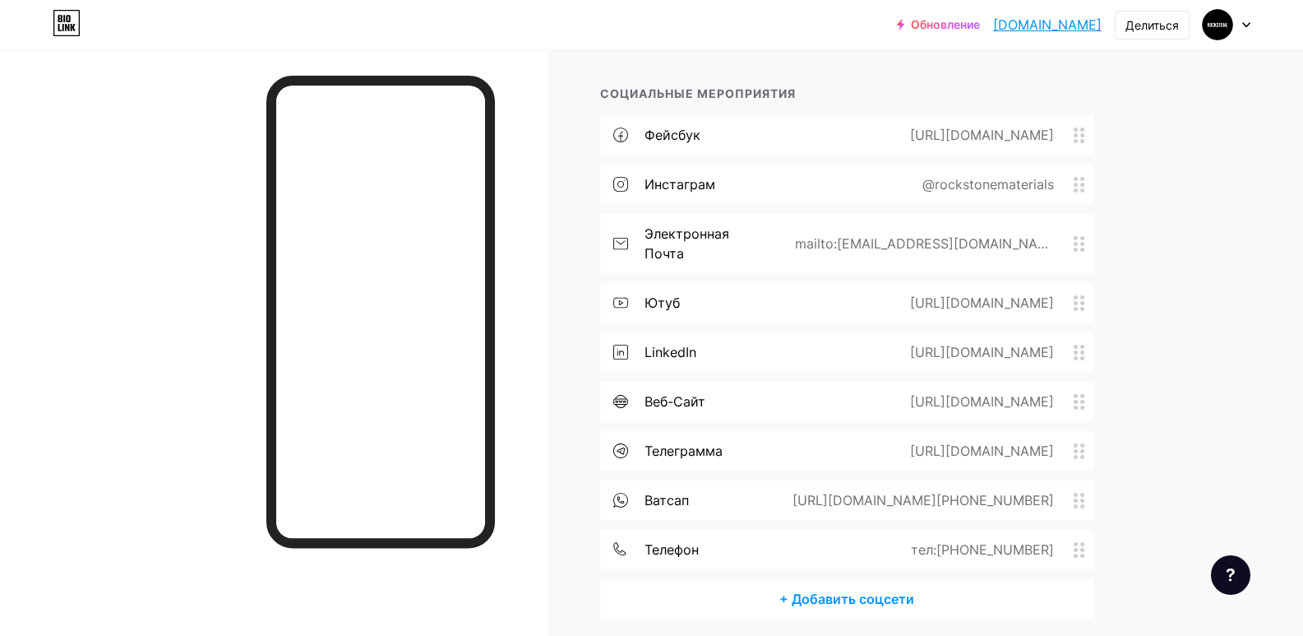
scroll to position [329, 0]
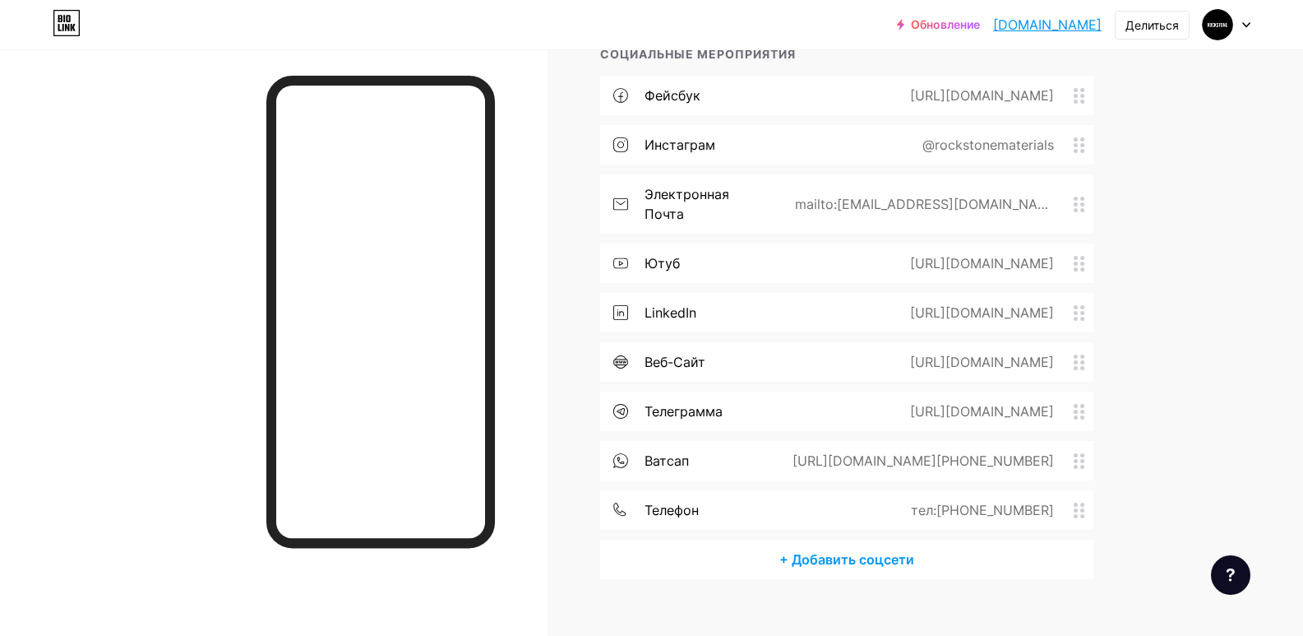
click at [569, 429] on div "Ссылки Посты Дизайн Подписчики НОВЫЙ Статистика Настройки + ДОБАВИТЬ ССЫЛКУ + Д…" at bounding box center [592, 190] width 1185 height 941
click at [556, 344] on div "Ссылки Посты Дизайн Подписчики НОВЫЙ Статистика Настройки + ДОБАВИТЬ ССЫЛКУ + Д…" at bounding box center [592, 190] width 1185 height 941
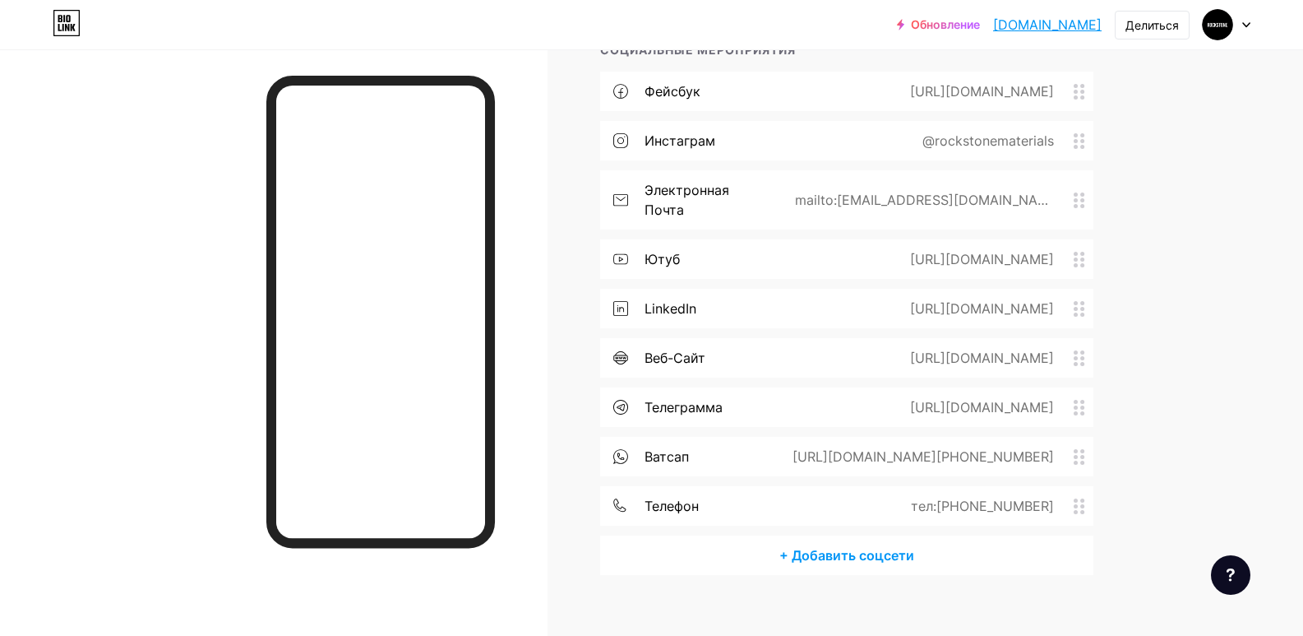
scroll to position [334, 0]
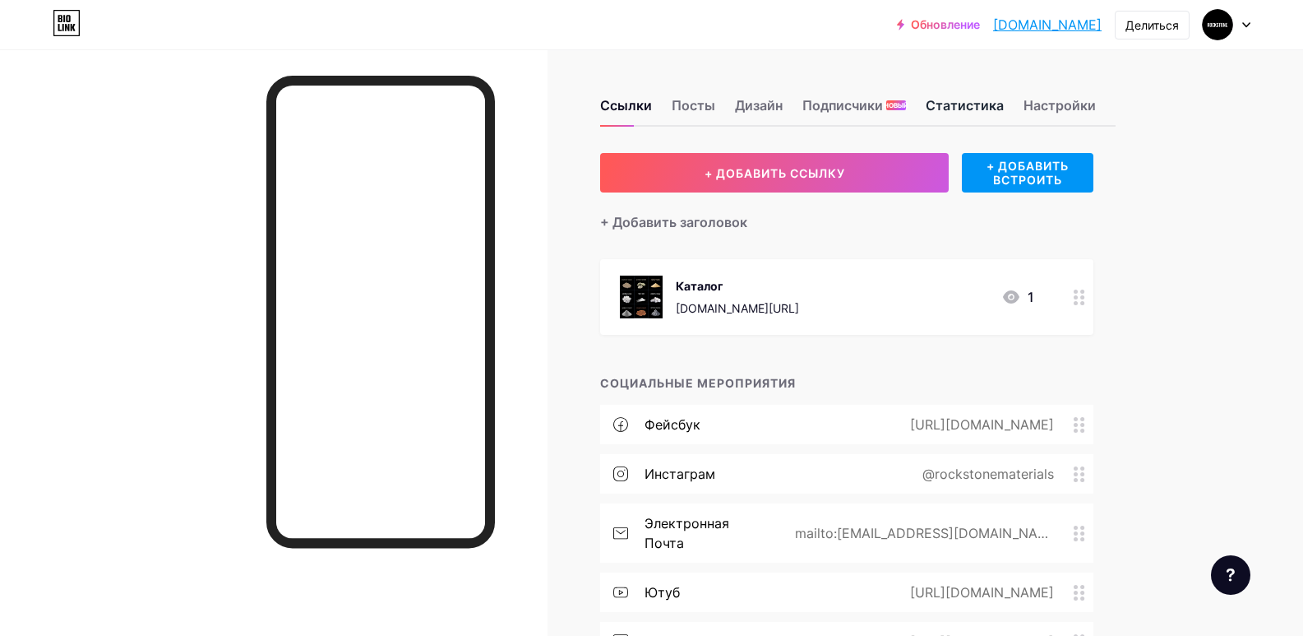
click at [946, 112] on font "Статистика" at bounding box center [965, 105] width 78 height 16
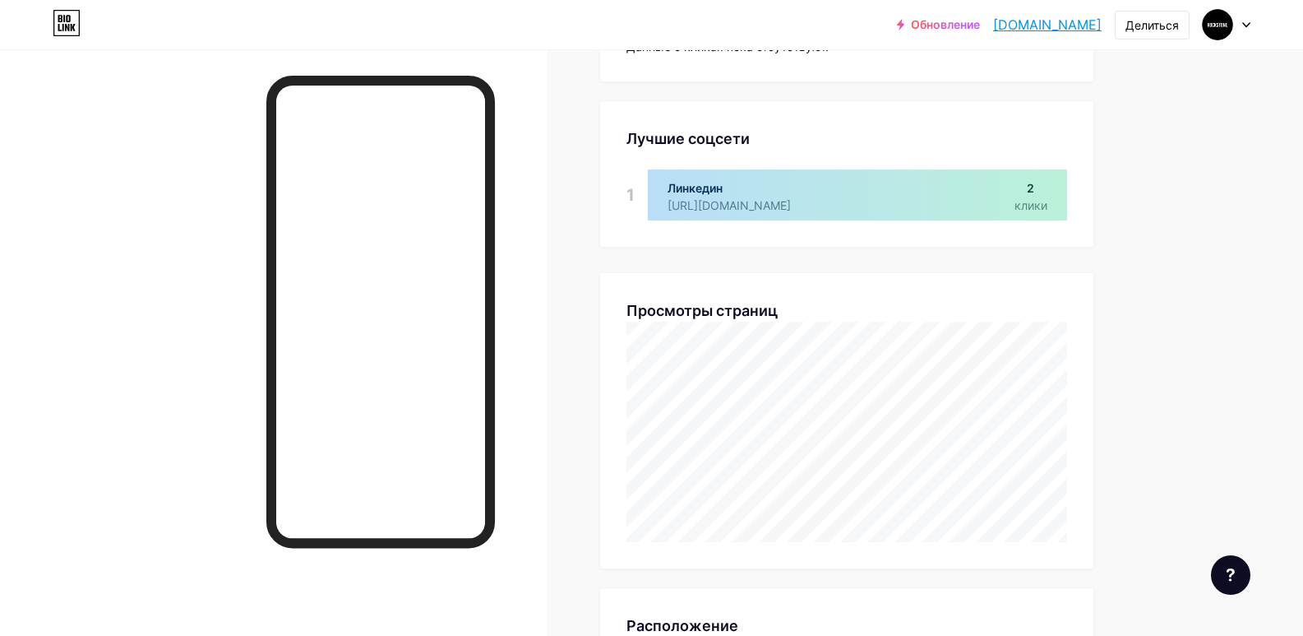
scroll to position [247, 0]
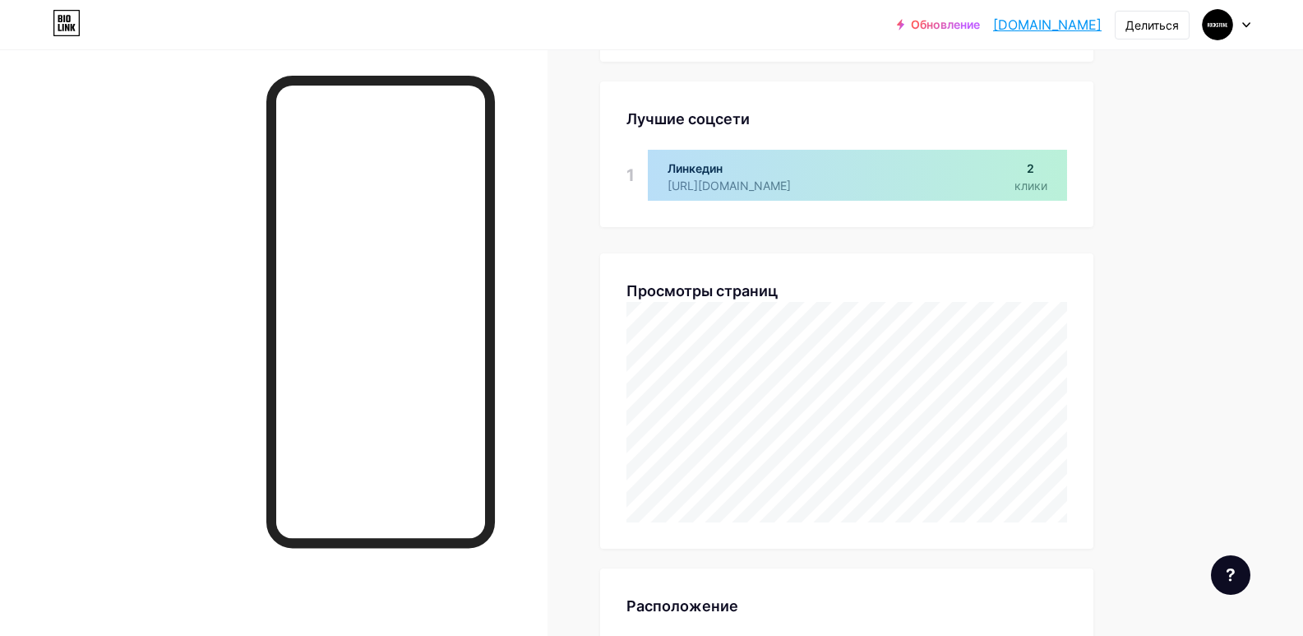
click at [1166, 351] on div "Ссылки Посты Дизайн Подписчики НОВЫЙ Статистика Настройки Статистика и аналитик…" at bounding box center [592, 627] width 1185 height 1648
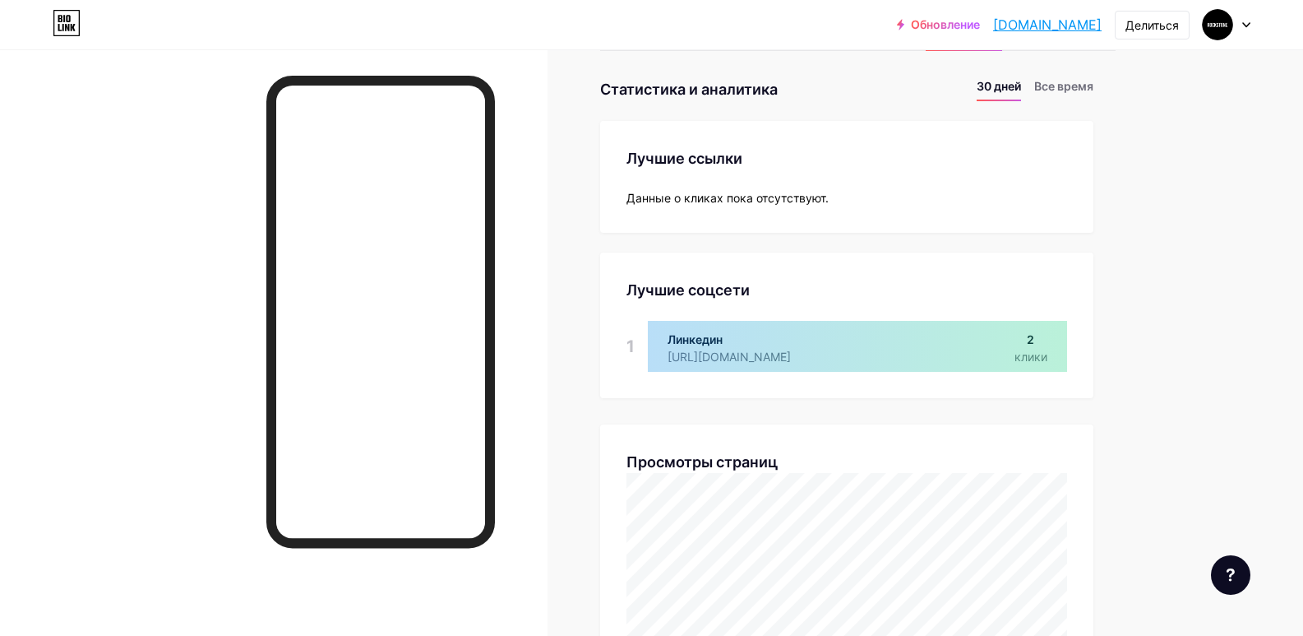
scroll to position [0, 0]
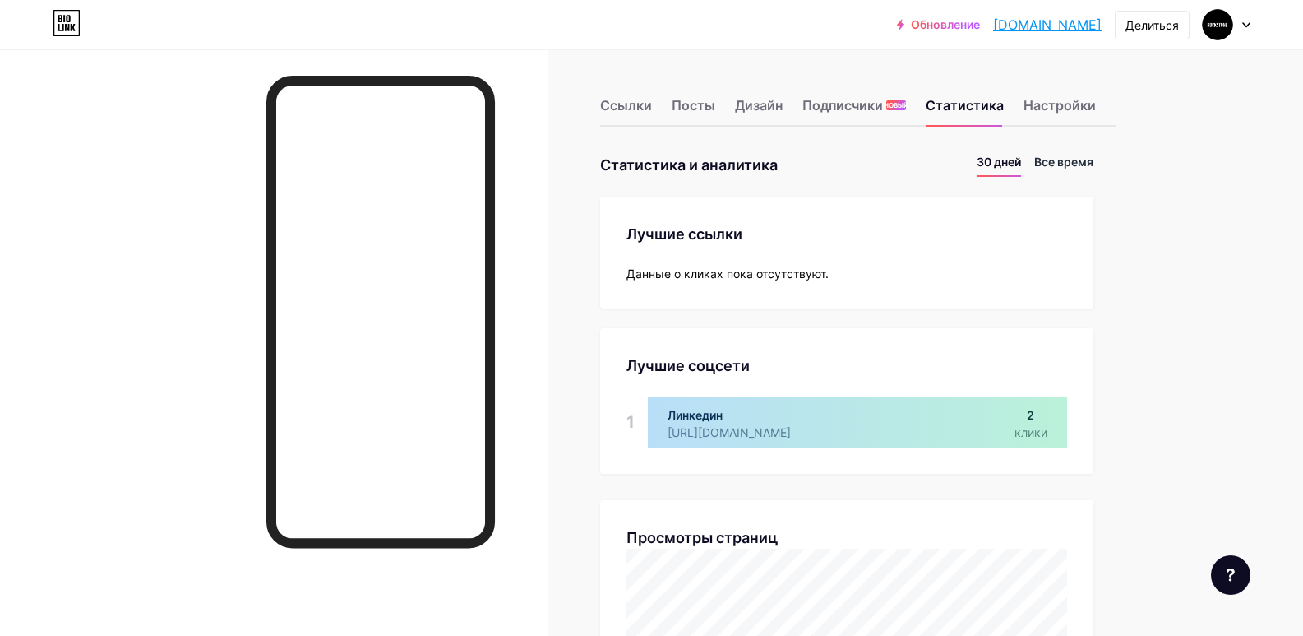
click at [1061, 167] on font "Все время" at bounding box center [1063, 162] width 59 height 14
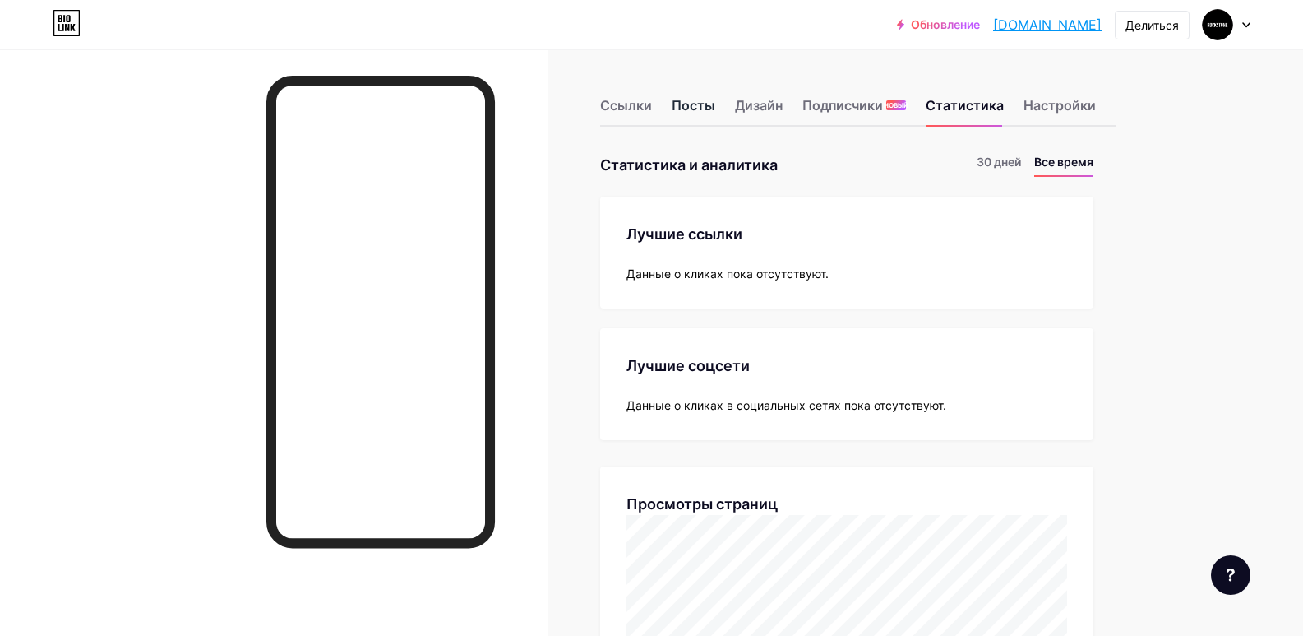
click at [699, 105] on font "Посты" at bounding box center [694, 105] width 44 height 16
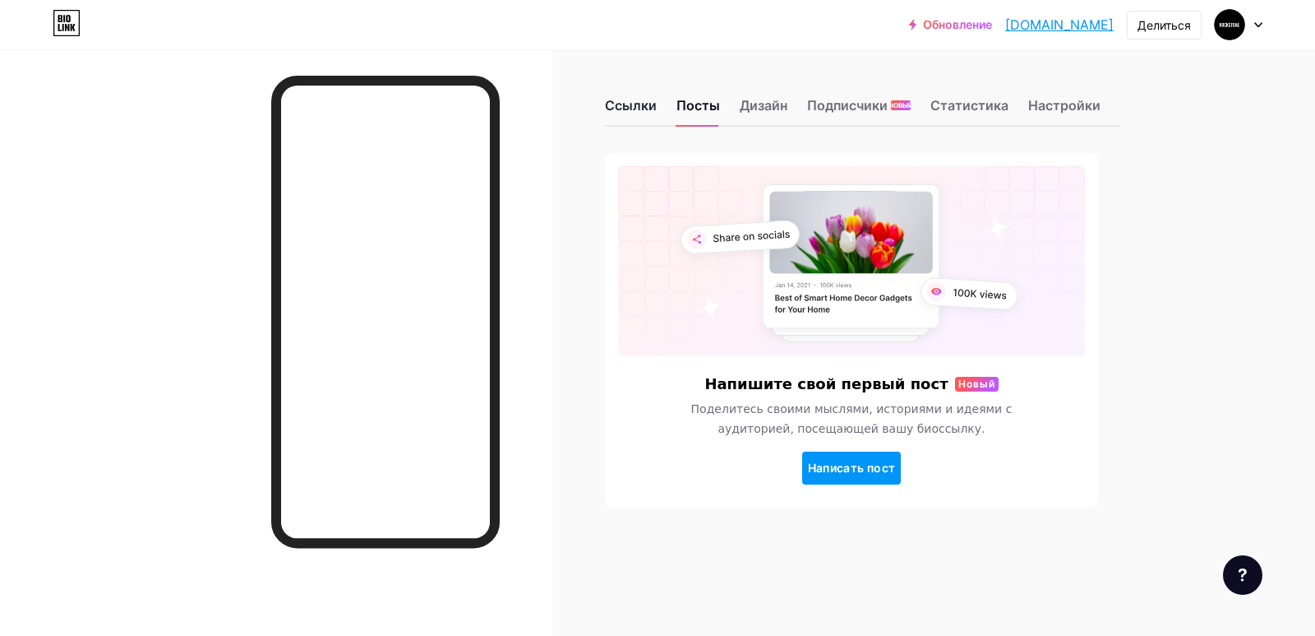
click at [628, 110] on font "Ссылки" at bounding box center [631, 105] width 52 height 16
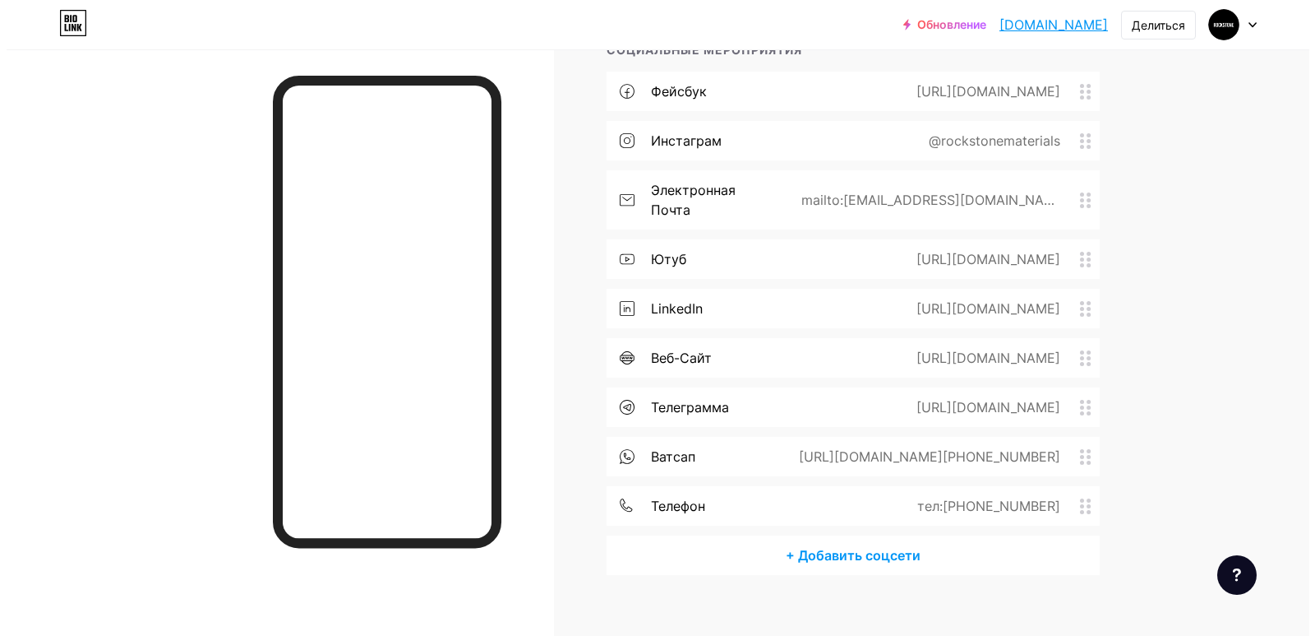
scroll to position [334, 0]
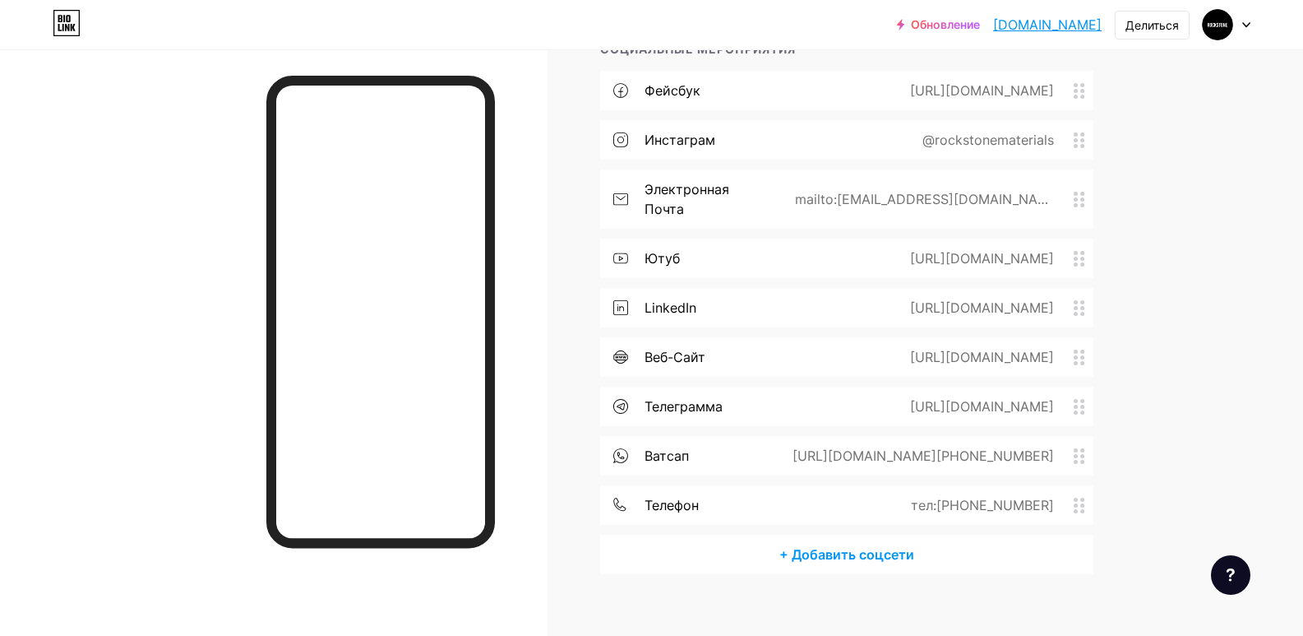
click at [847, 546] on font "+ Добавить соцсети" at bounding box center [846, 554] width 135 height 16
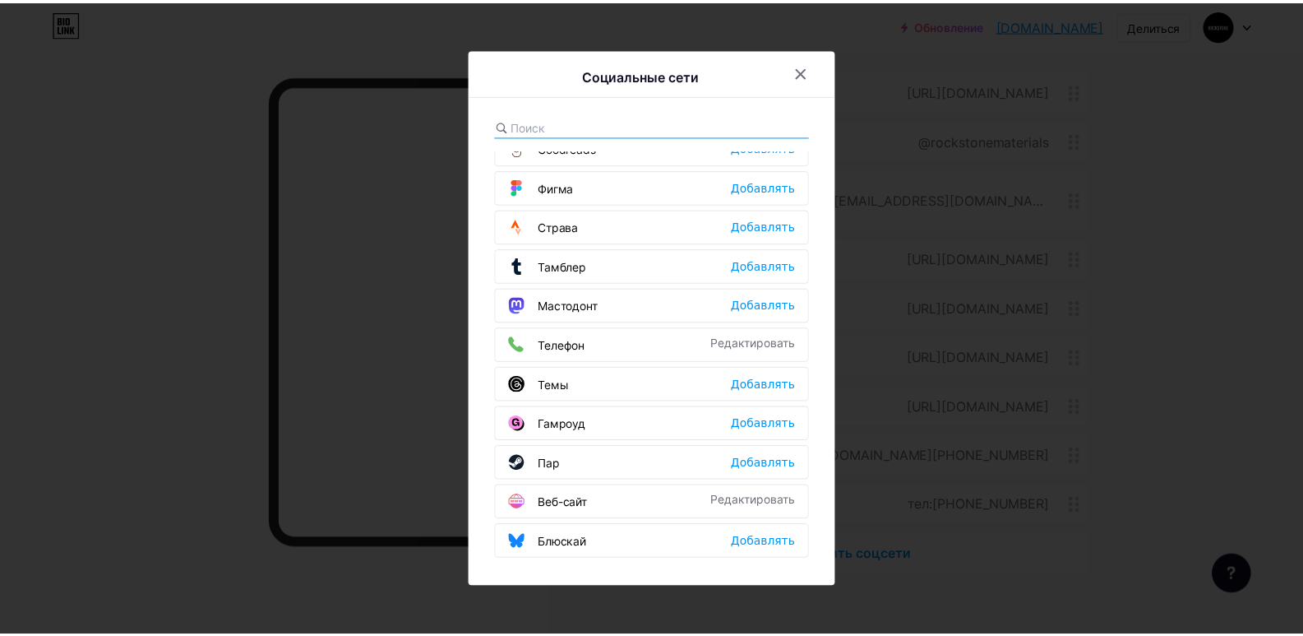
scroll to position [1483, 0]
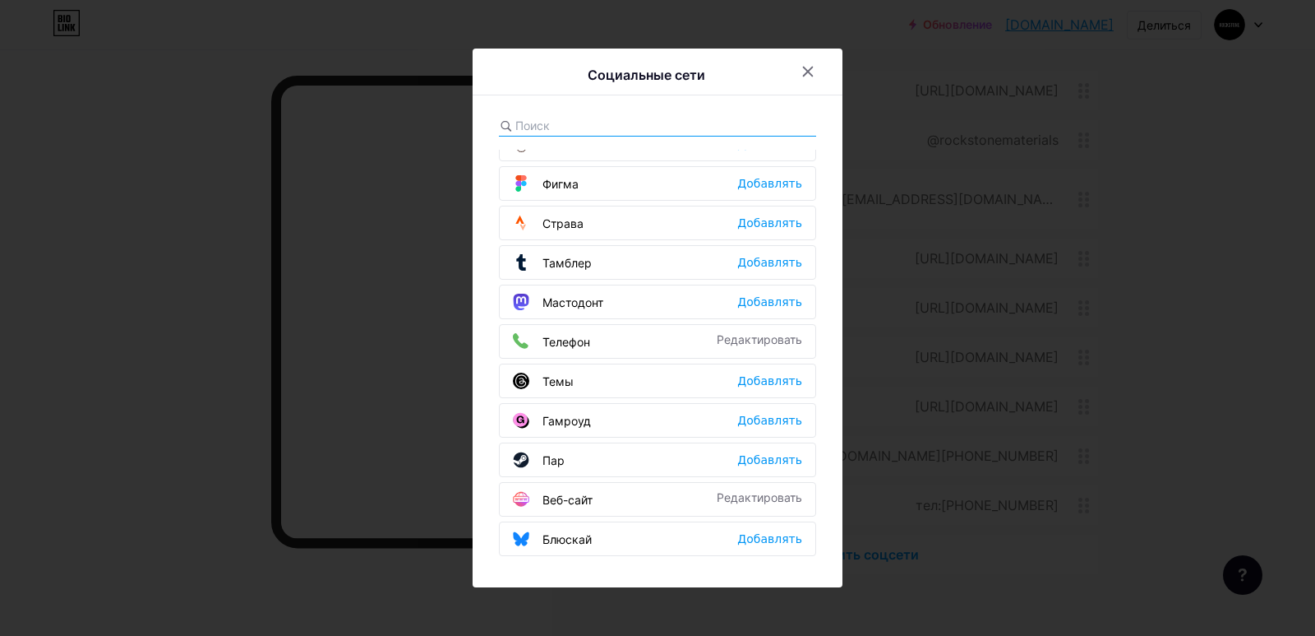
click at [1161, 319] on div at bounding box center [657, 318] width 1315 height 636
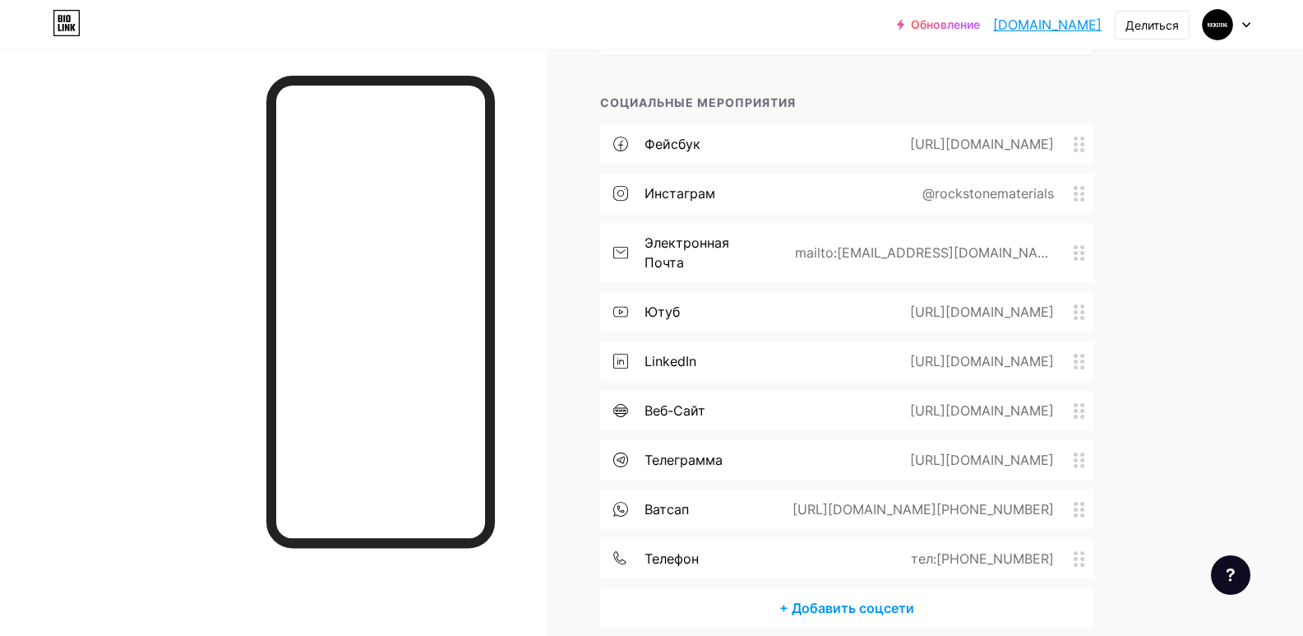
scroll to position [252, 0]
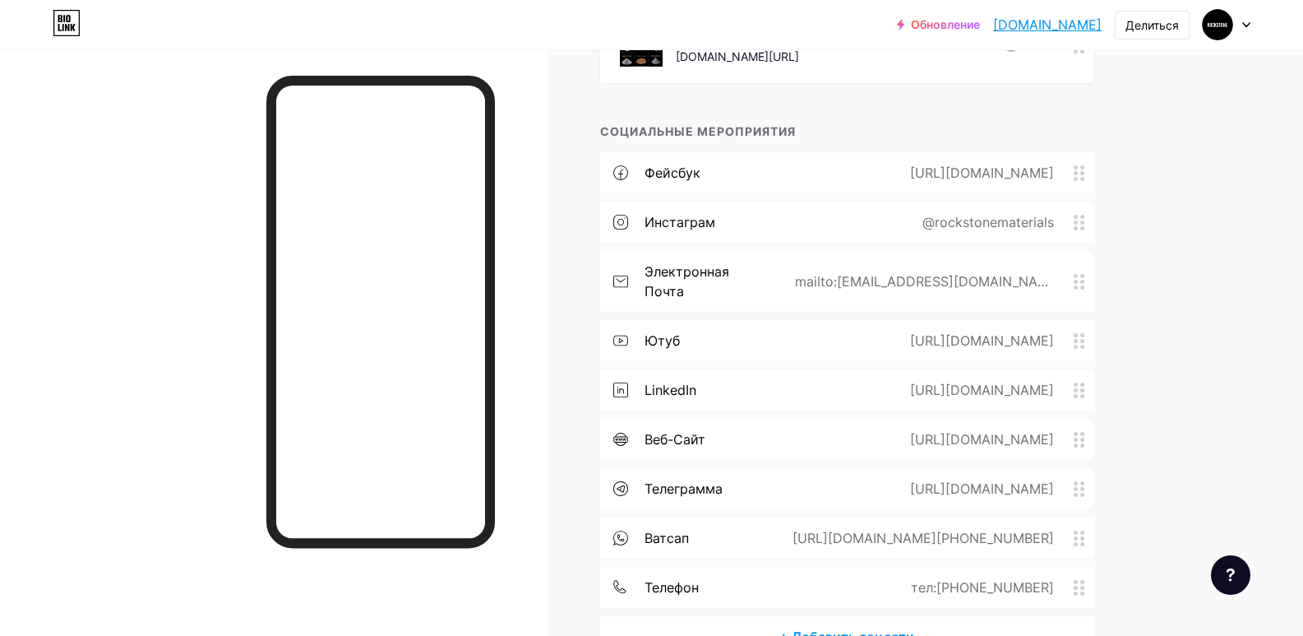
click at [1196, 173] on div "Обновление rockstonemateri... [DOMAIN_NAME] Делиться Сменить аккаунт Каменные м…" at bounding box center [651, 243] width 1303 height 990
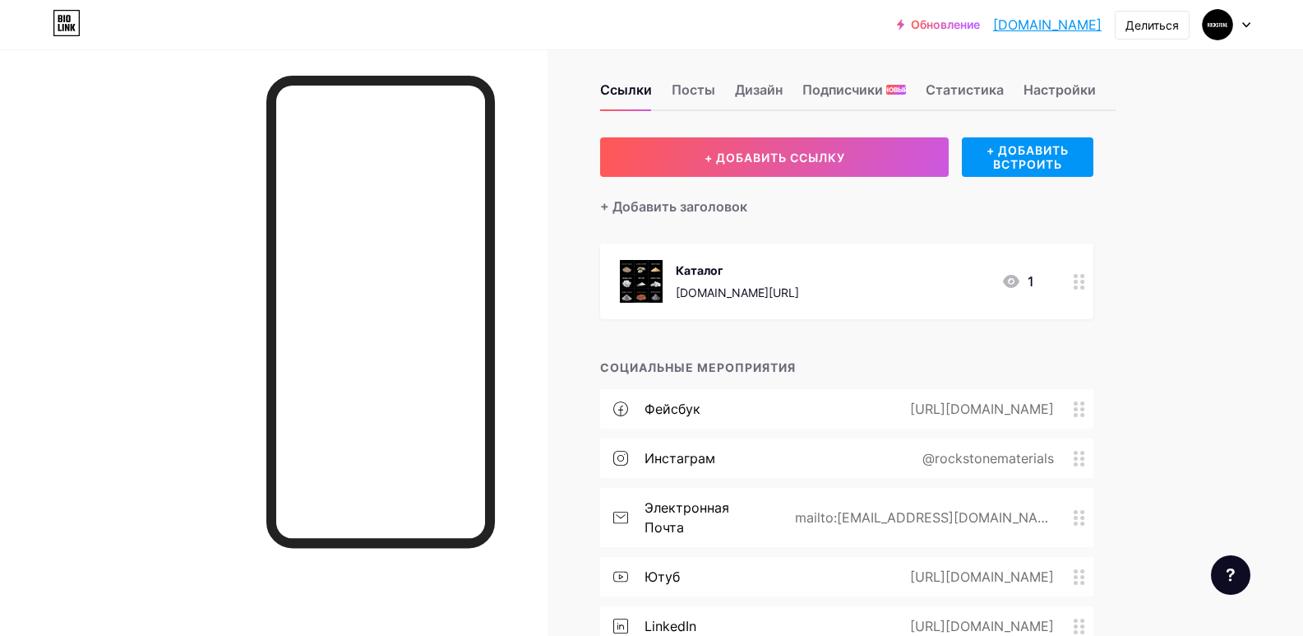
scroll to position [0, 0]
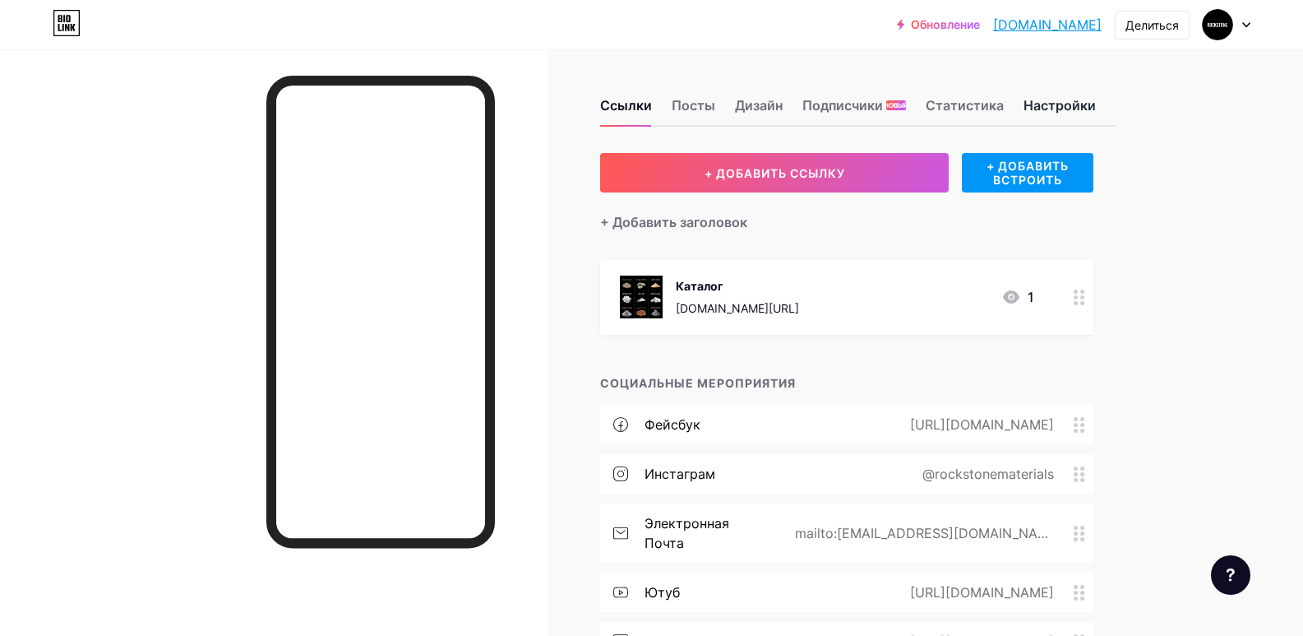
click at [1043, 105] on font "Настройки" at bounding box center [1060, 105] width 72 height 16
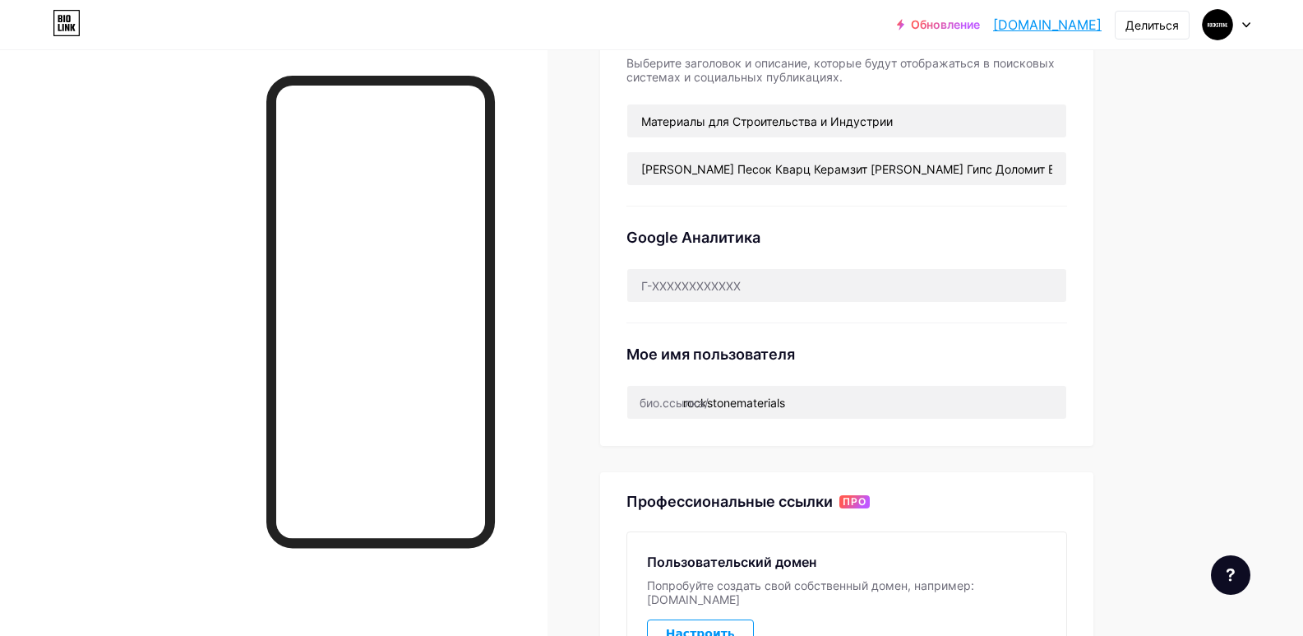
scroll to position [270, 0]
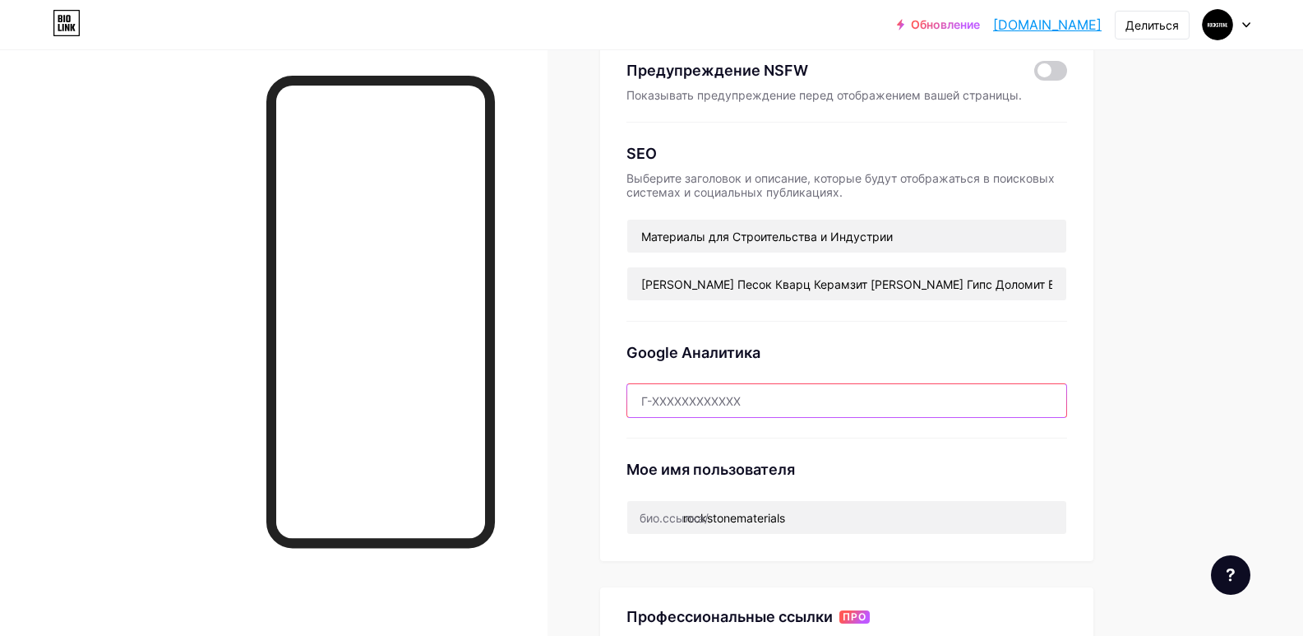
click at [772, 394] on input "text" at bounding box center [846, 400] width 439 height 33
click at [1085, 331] on div "Предпочтительная ссылка Это эстетический выбор. Обе ссылки можно использовать. …" at bounding box center [846, 221] width 493 height 678
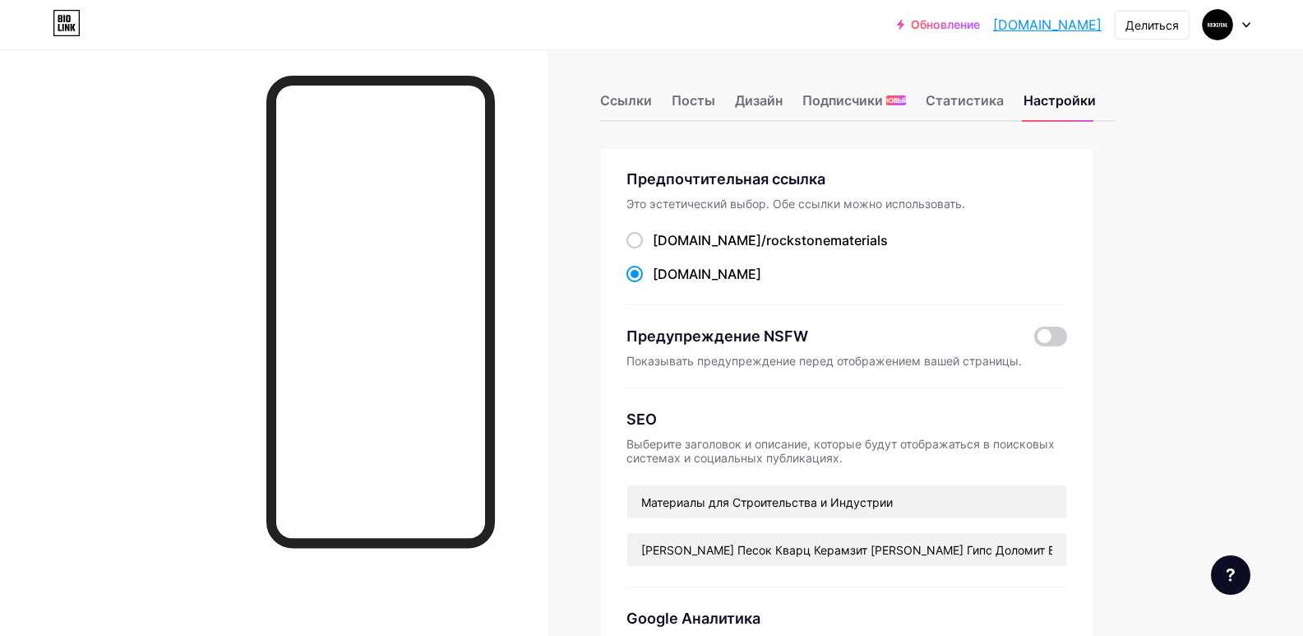
scroll to position [0, 0]
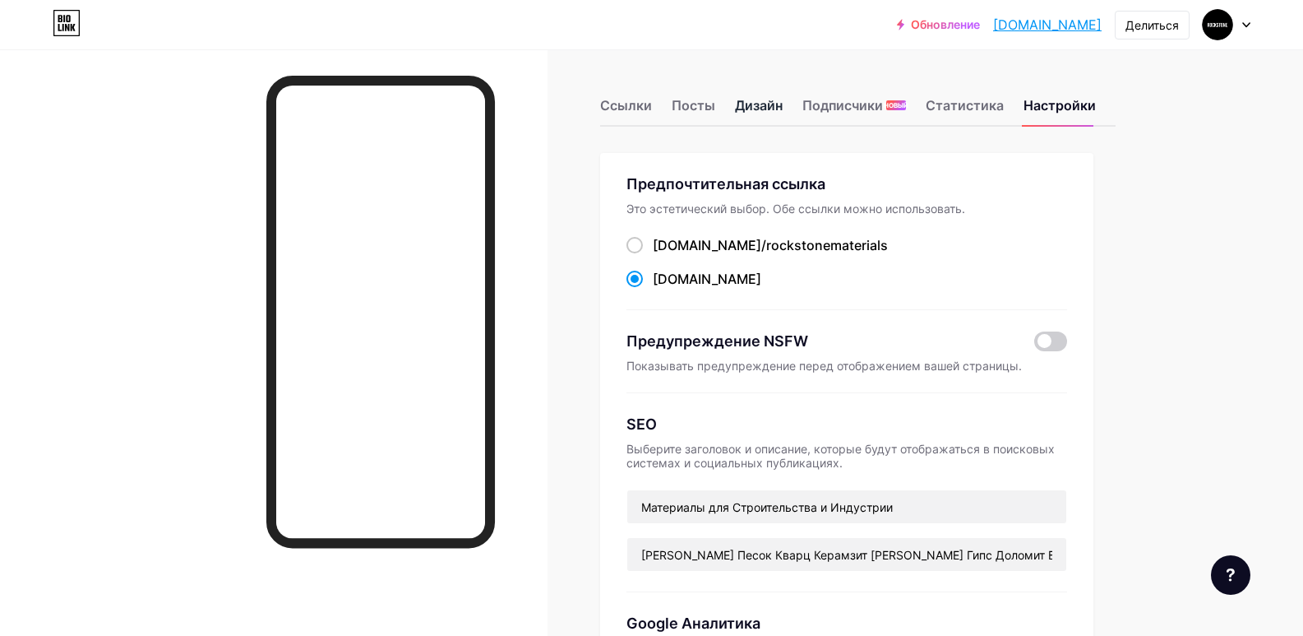
click at [776, 104] on font "Дизайн" at bounding box center [759, 105] width 48 height 16
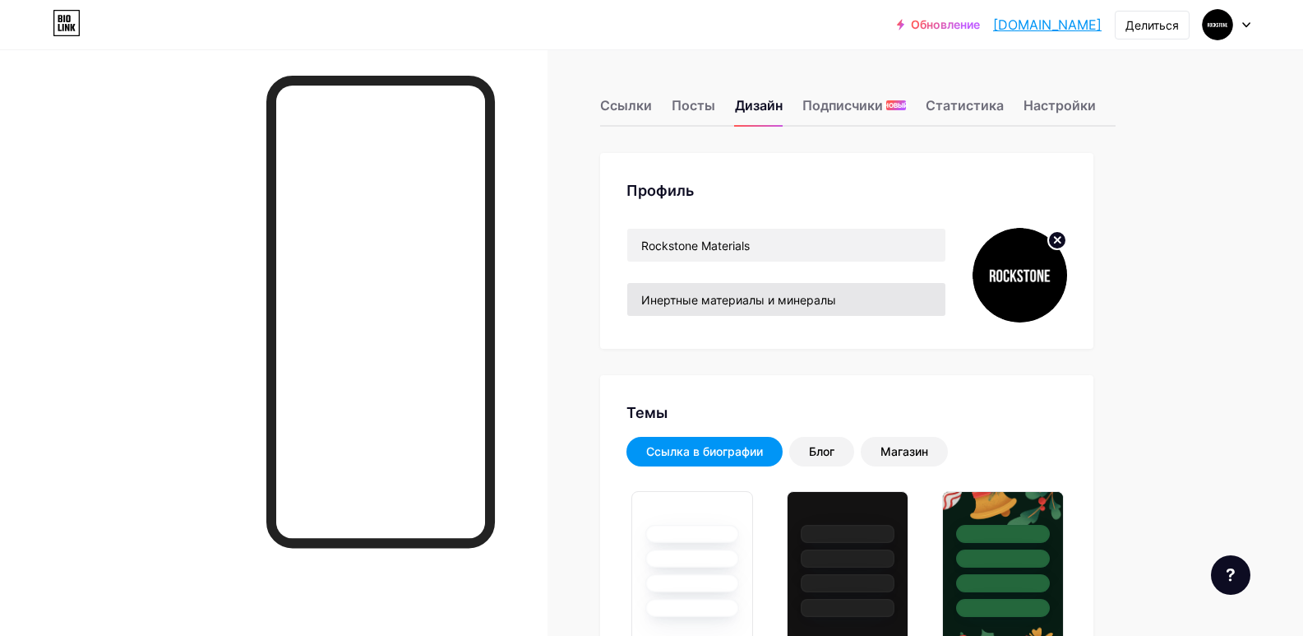
type input "#000000"
click at [705, 301] on input "Инертные материалы и минералы" at bounding box center [786, 299] width 318 height 33
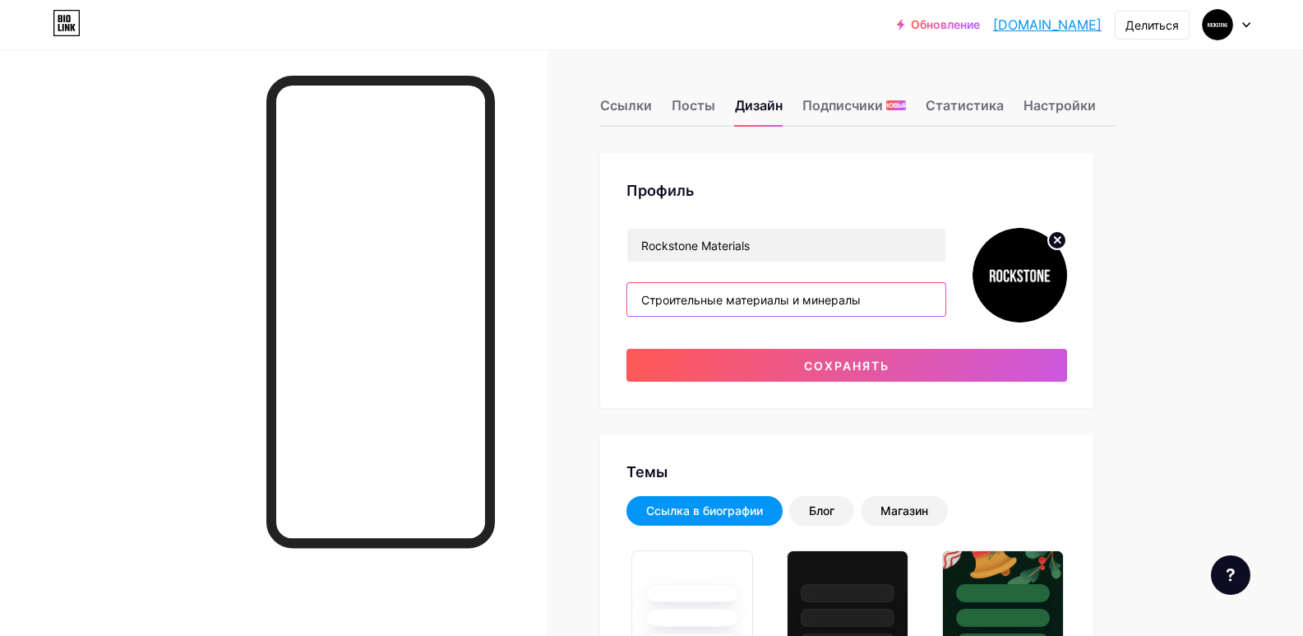
click at [909, 300] on input "Строительные материалы и минералы" at bounding box center [786, 299] width 318 height 33
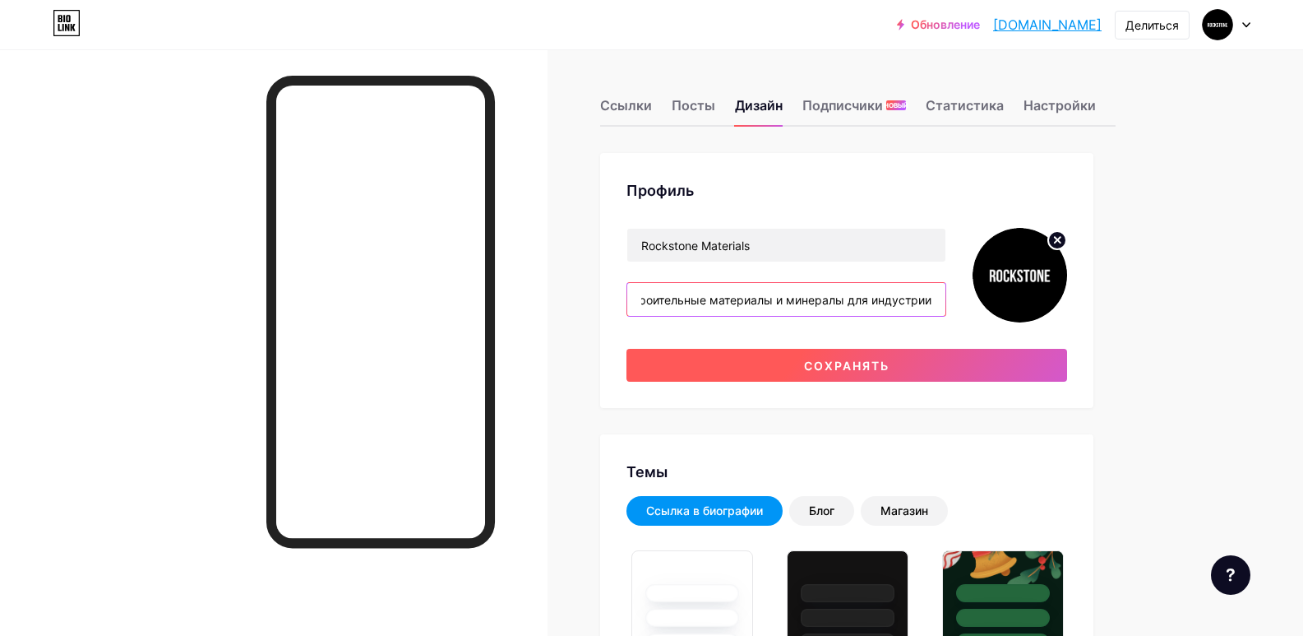
type input "Строительные материалы и минералы для индустрии"
click at [936, 366] on button "Сохранять" at bounding box center [846, 365] width 441 height 33
type input "#000000"
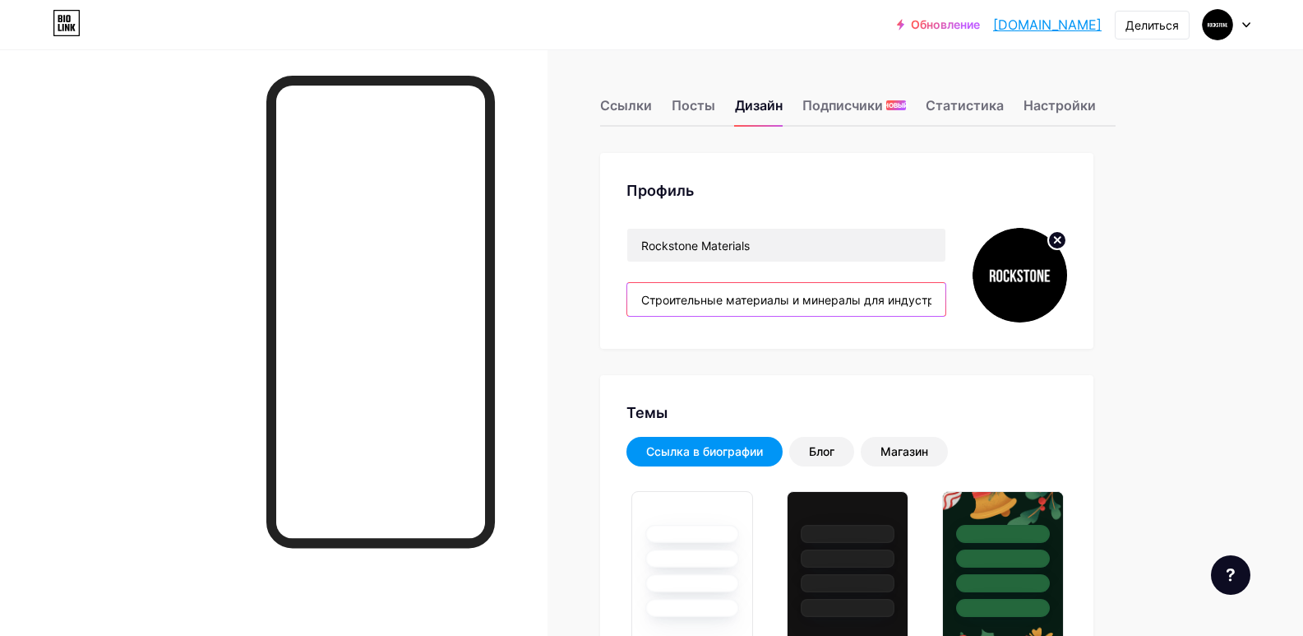
click at [730, 304] on input "Строительные материалы и минералы для индустрии" at bounding box center [786, 299] width 318 height 33
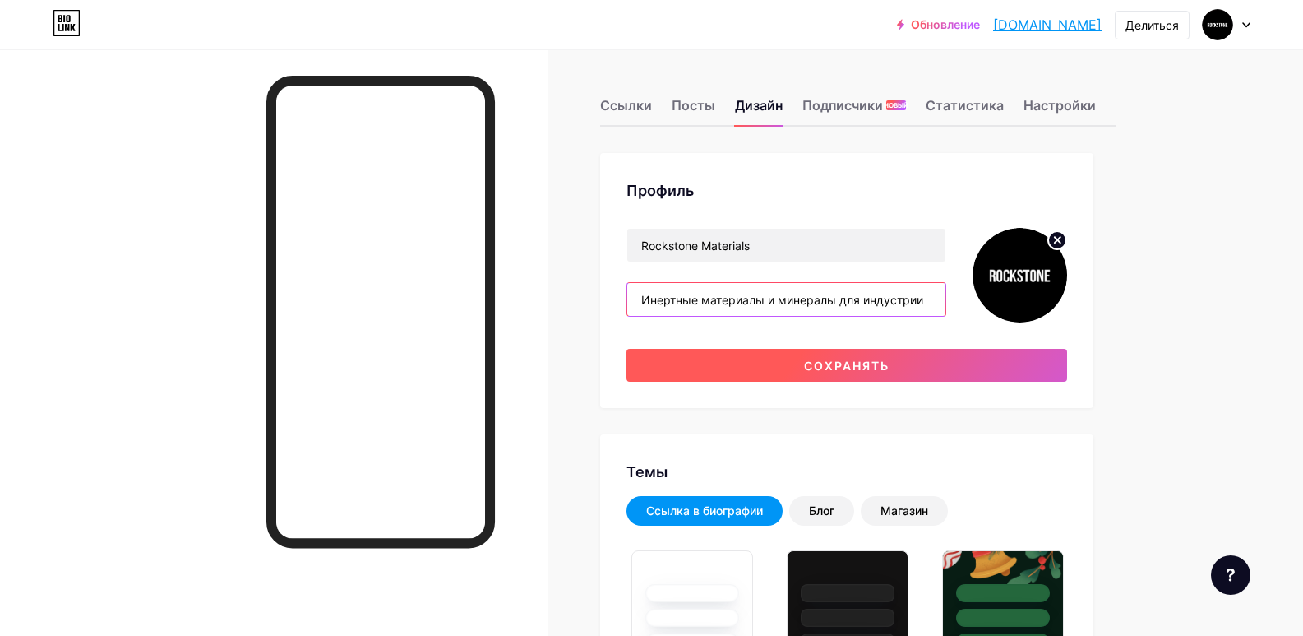
type input "Инертные материалы и минералы для индустрии"
click at [878, 364] on font "Сохранять" at bounding box center [847, 365] width 86 height 14
type input "#000000"
